Goal: Task Accomplishment & Management: Use online tool/utility

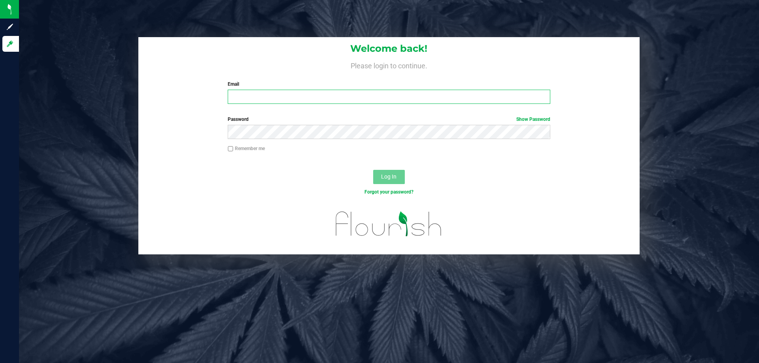
drag, startPoint x: 268, startPoint y: 96, endPoint x: 346, endPoint y: 85, distance: 78.3
click at [270, 96] on input "Email" at bounding box center [389, 97] width 322 height 14
type input "[EMAIL_ADDRESS][DOMAIN_NAME]"
click at [401, 172] on button "Log In" at bounding box center [389, 177] width 32 height 14
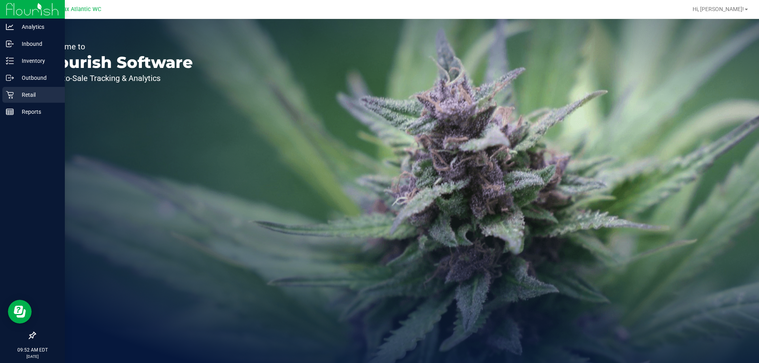
click at [9, 95] on icon at bounding box center [10, 95] width 8 height 8
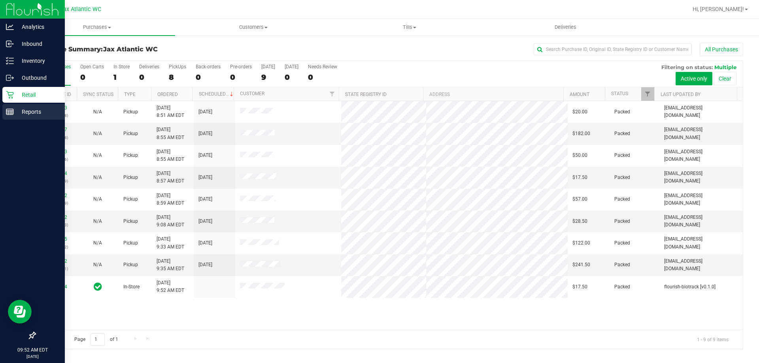
click at [18, 114] on p "Reports" at bounding box center [37, 111] width 47 height 9
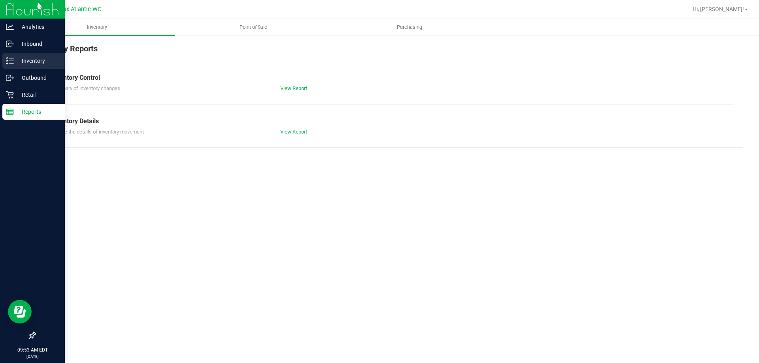
click at [18, 62] on p "Inventory" at bounding box center [37, 60] width 47 height 9
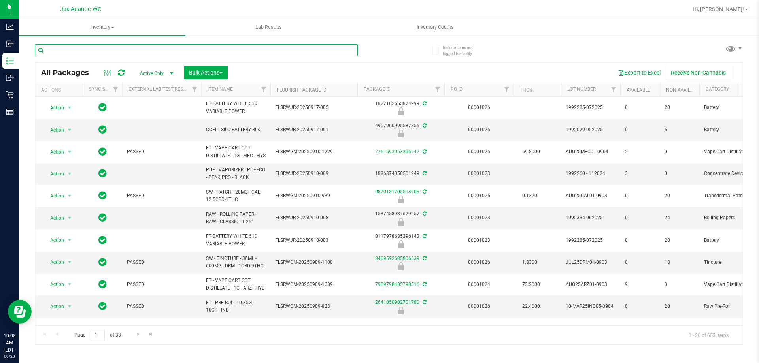
click at [139, 52] on input "text" at bounding box center [196, 50] width 323 height 12
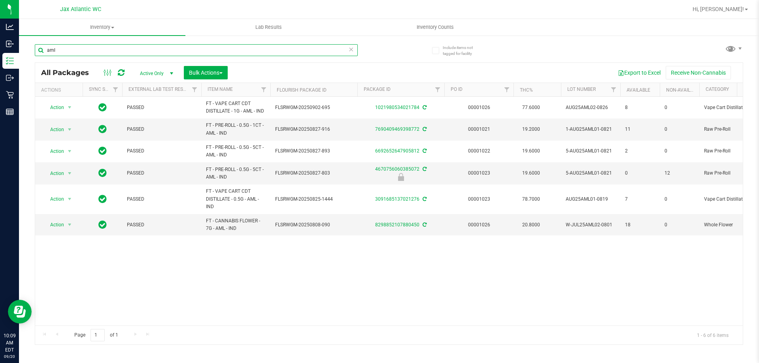
click at [87, 45] on input "aml" at bounding box center [196, 50] width 323 height 12
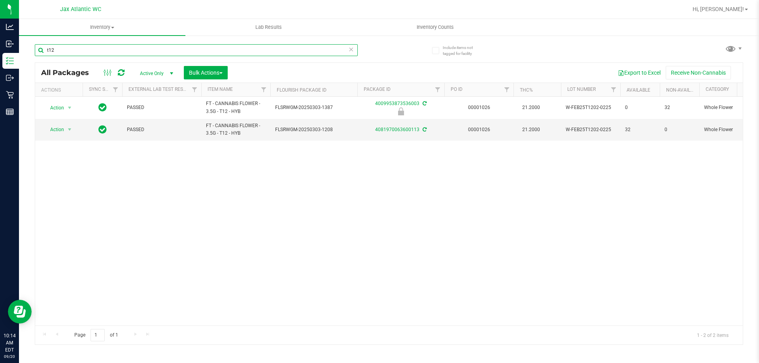
click at [82, 44] on input "t12" at bounding box center [196, 50] width 323 height 12
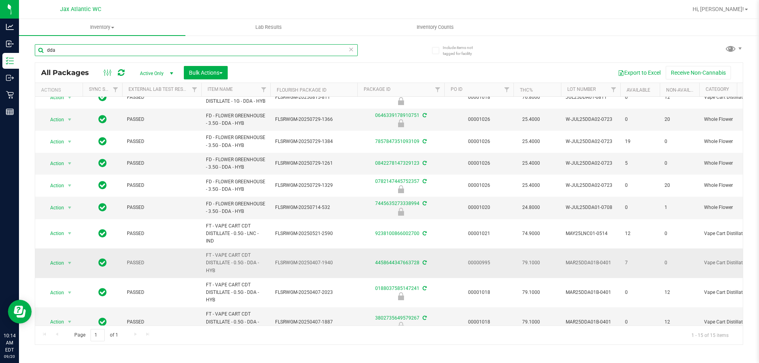
scroll to position [175, 0]
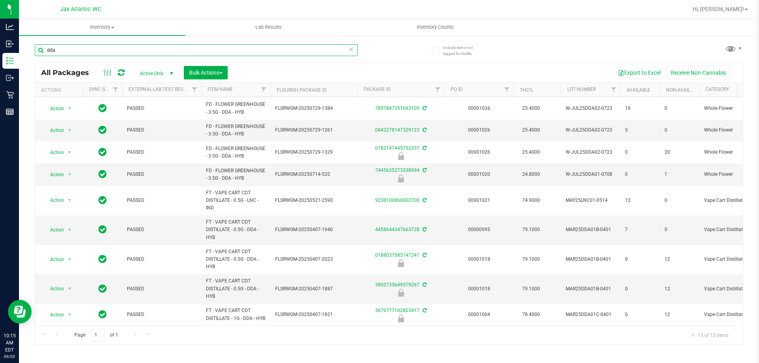
click at [95, 54] on input "dda" at bounding box center [196, 50] width 323 height 12
click at [94, 54] on input "dda" at bounding box center [196, 50] width 323 height 12
click at [94, 52] on input "dda" at bounding box center [196, 50] width 323 height 12
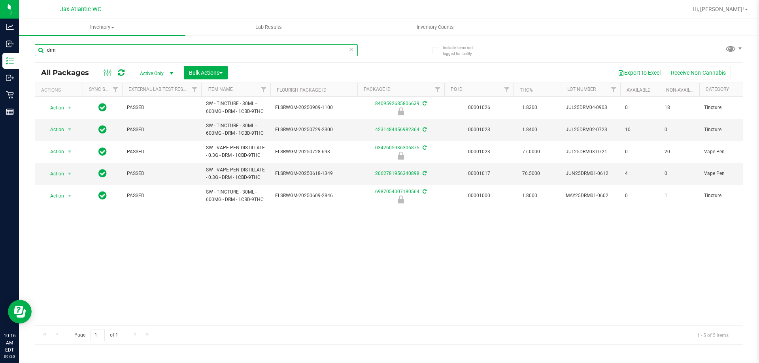
type input "drm"
